Goal: Navigation & Orientation: Find specific page/section

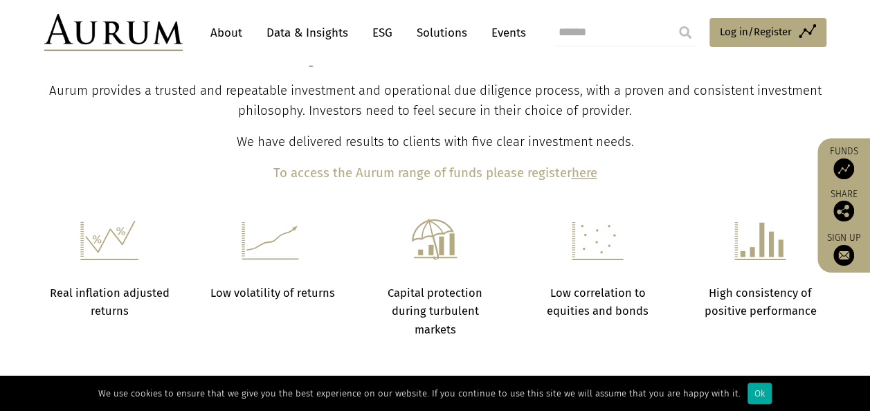
scroll to position [667, 0]
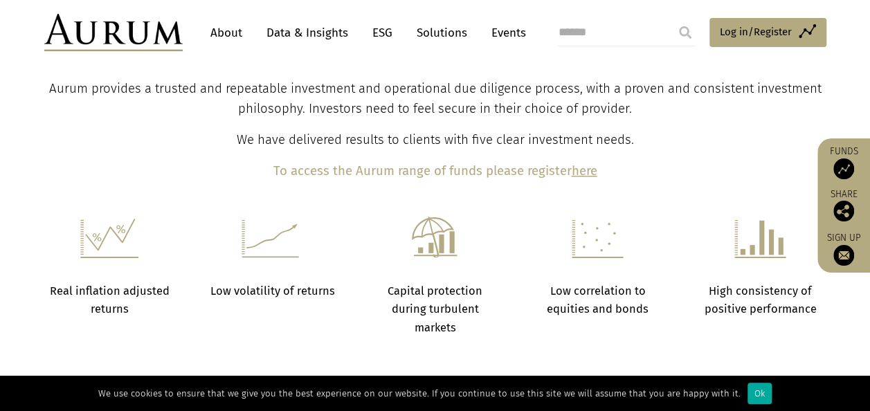
click at [589, 172] on b "here" at bounding box center [585, 170] width 26 height 15
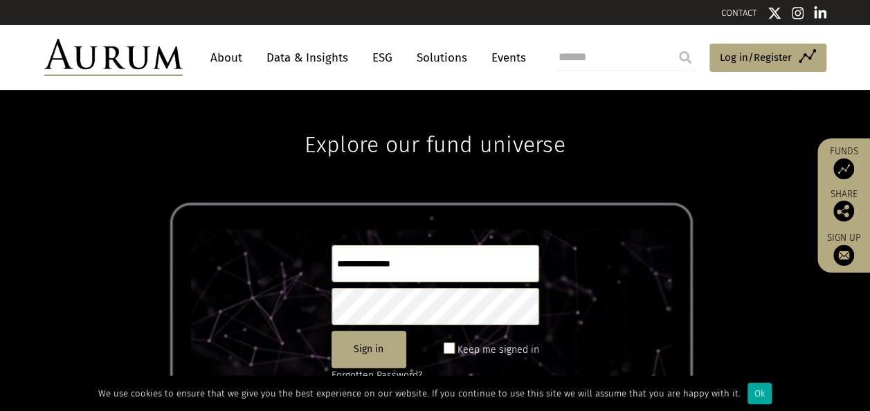
click at [223, 58] on link "About" at bounding box center [226, 58] width 46 height 26
